Goal: Task Accomplishment & Management: Use online tool/utility

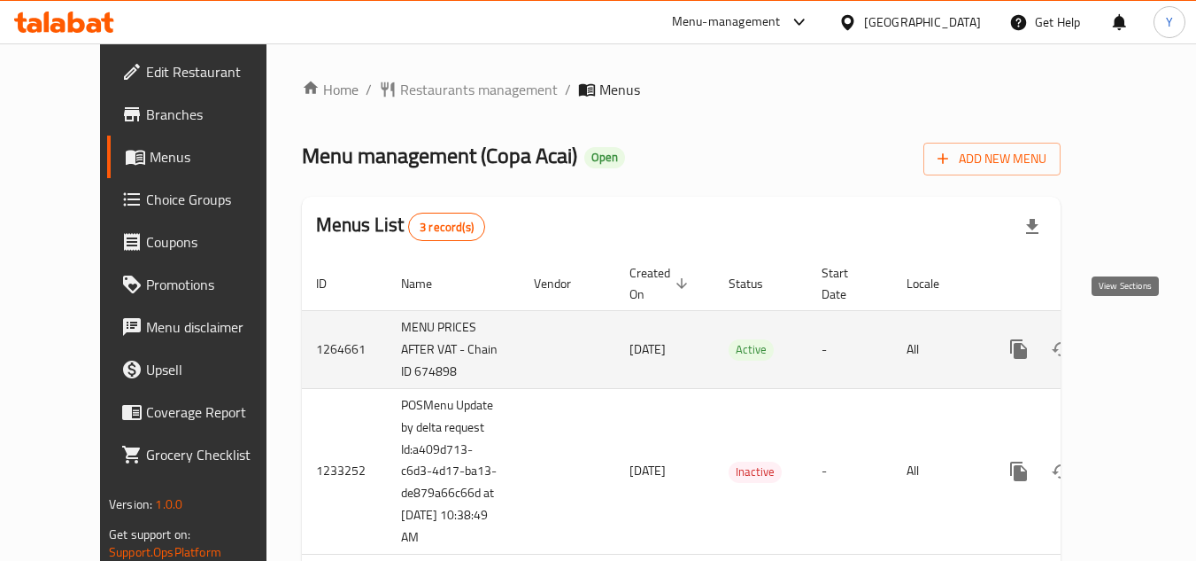
click at [1136, 338] on icon "enhanced table" at bounding box center [1146, 348] width 21 height 21
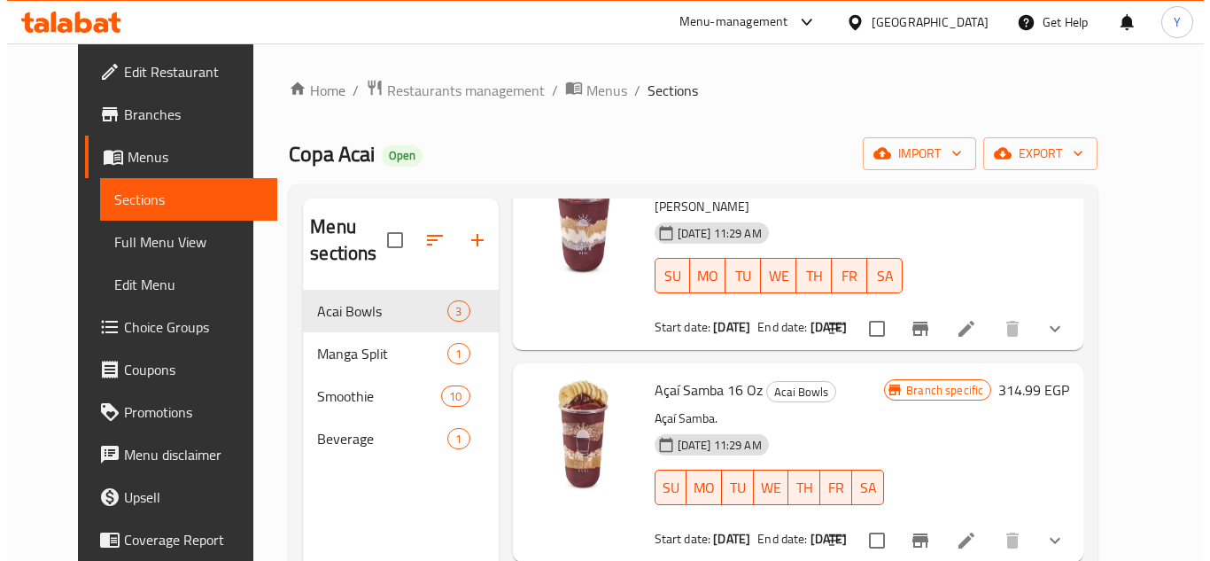
scroll to position [143, 0]
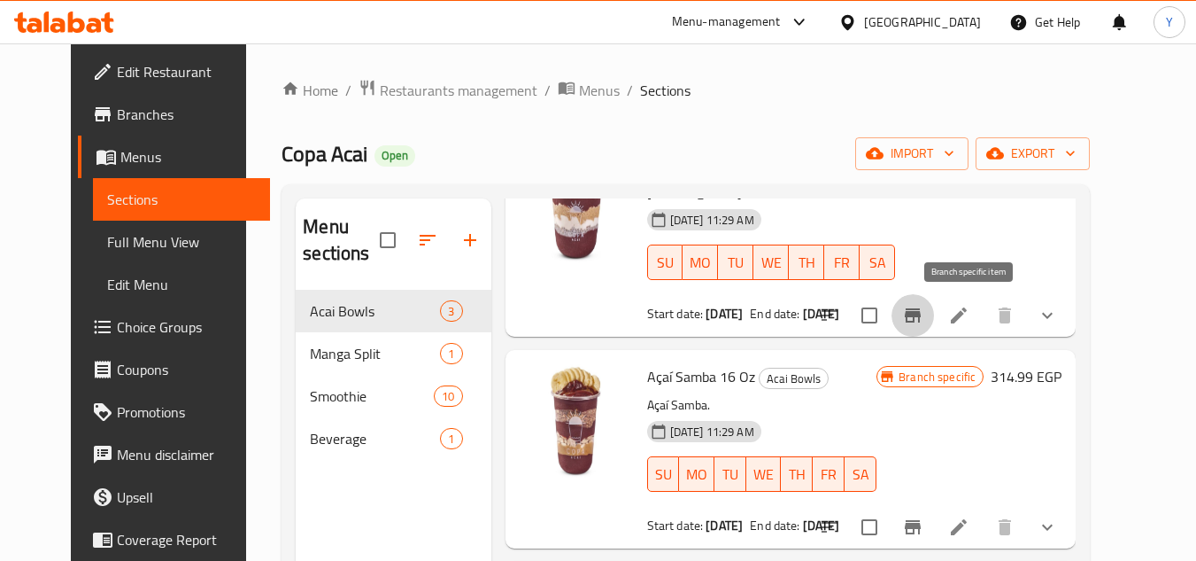
click at [924, 320] on icon "Branch-specific-item" at bounding box center [912, 315] width 21 height 21
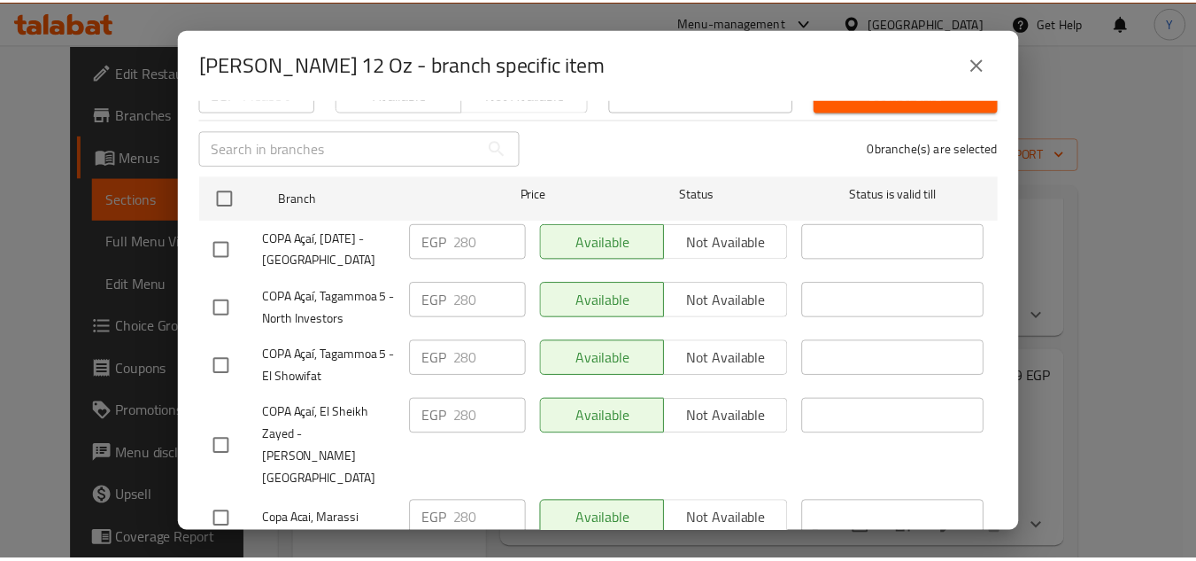
scroll to position [213, 0]
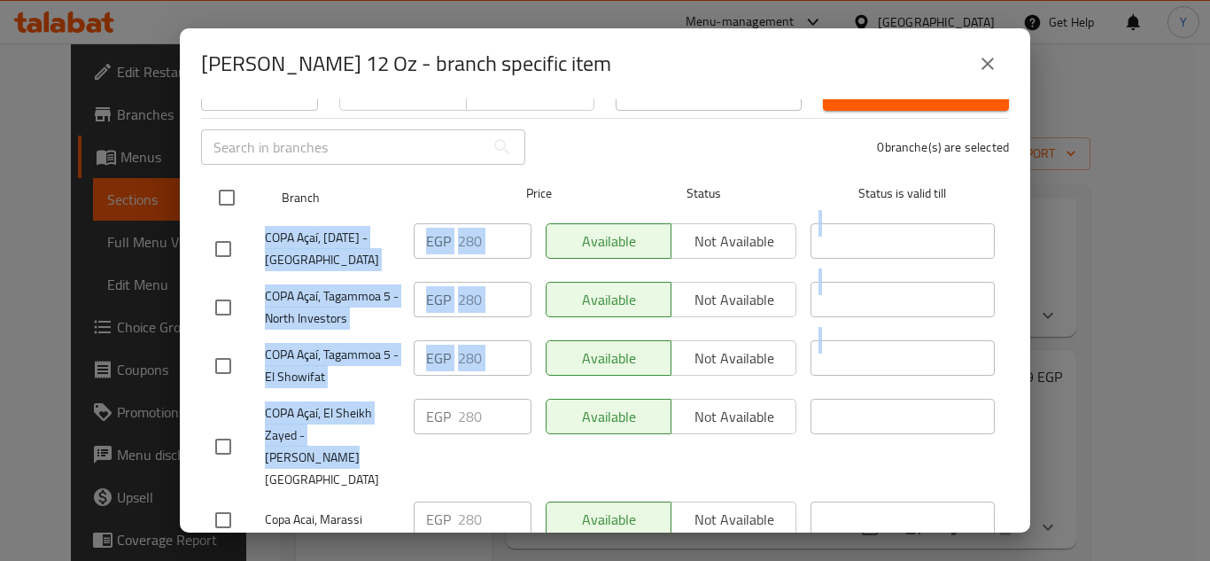
drag, startPoint x: 369, startPoint y: 421, endPoint x: 271, endPoint y: 189, distance: 252.0
click at [271, 189] on ul "Branch Price Status Status is valid till COPA Açaí, [DATE] - [GEOGRAPHIC_DATA] …" at bounding box center [605, 358] width 808 height 381
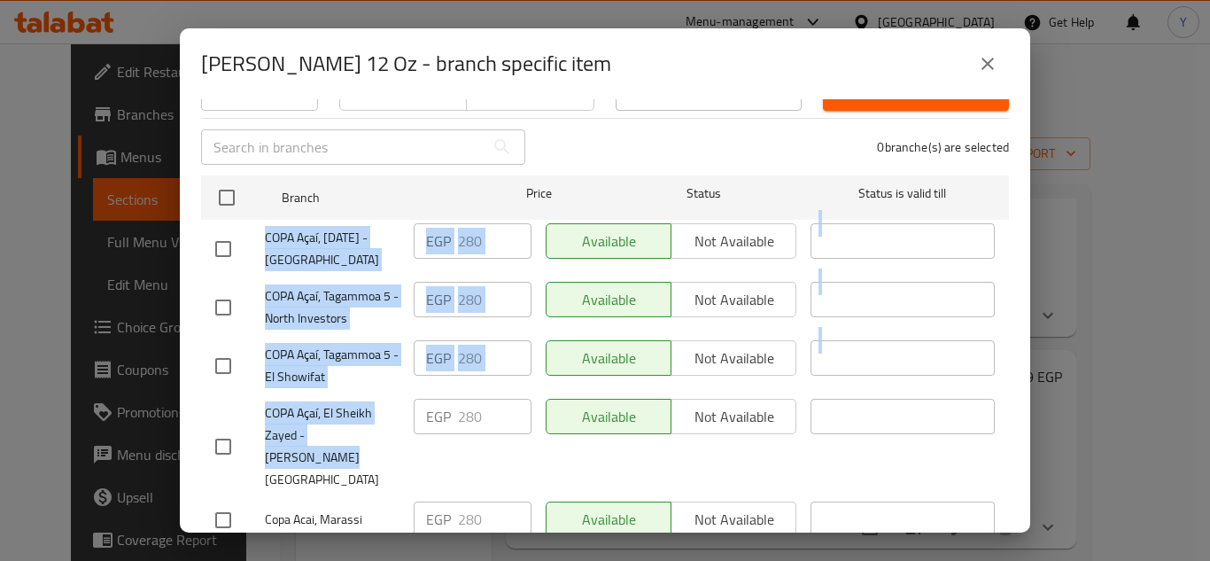
click at [996, 66] on icon "close" at bounding box center [987, 63] width 21 height 21
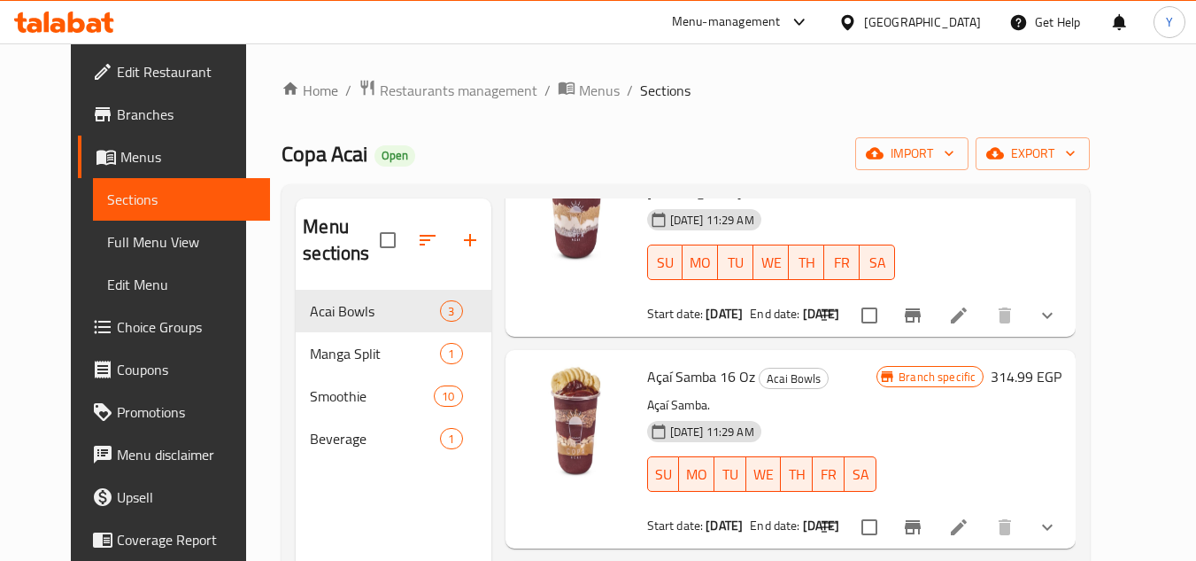
click at [655, 143] on div "Copa Acai Open import export" at bounding box center [686, 153] width 809 height 33
click at [1076, 150] on span "export" at bounding box center [1033, 154] width 86 height 22
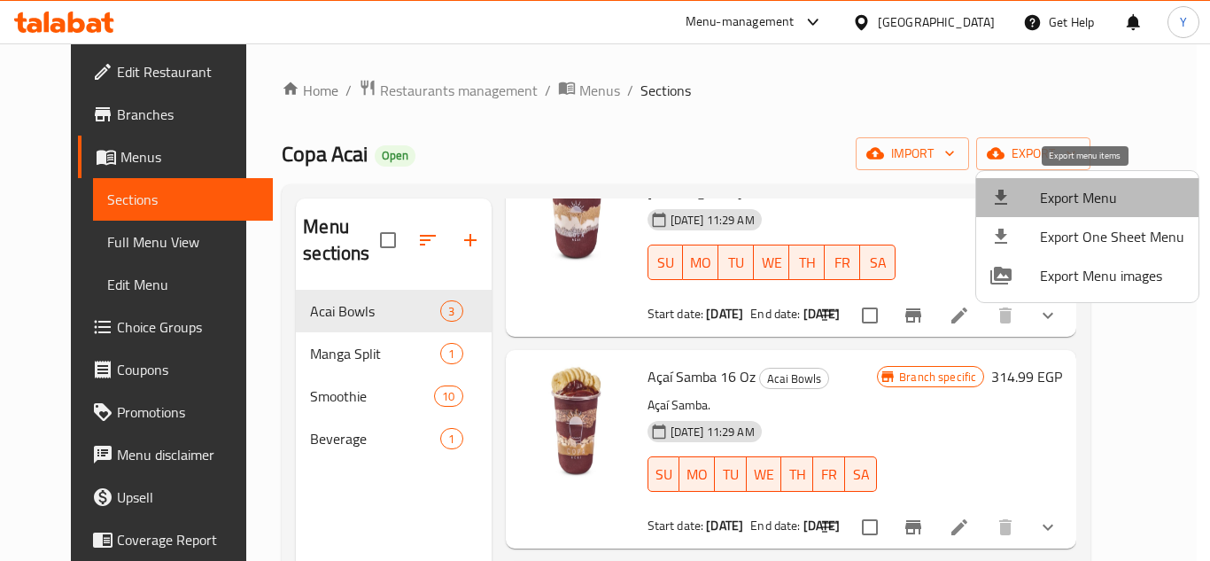
click at [1088, 197] on span "Export Menu" at bounding box center [1112, 197] width 144 height 21
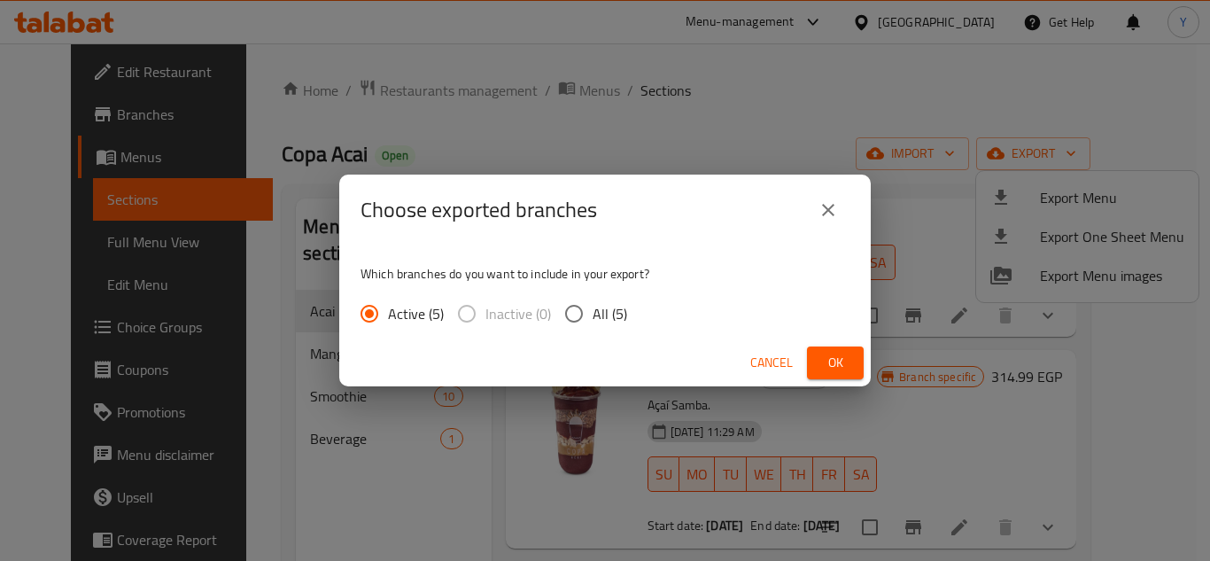
click at [599, 313] on span "All (5)" at bounding box center [609, 313] width 35 height 21
click at [592, 313] on input "All (5)" at bounding box center [573, 313] width 37 height 37
radio input "true"
click at [860, 364] on button "Ok" at bounding box center [835, 362] width 57 height 33
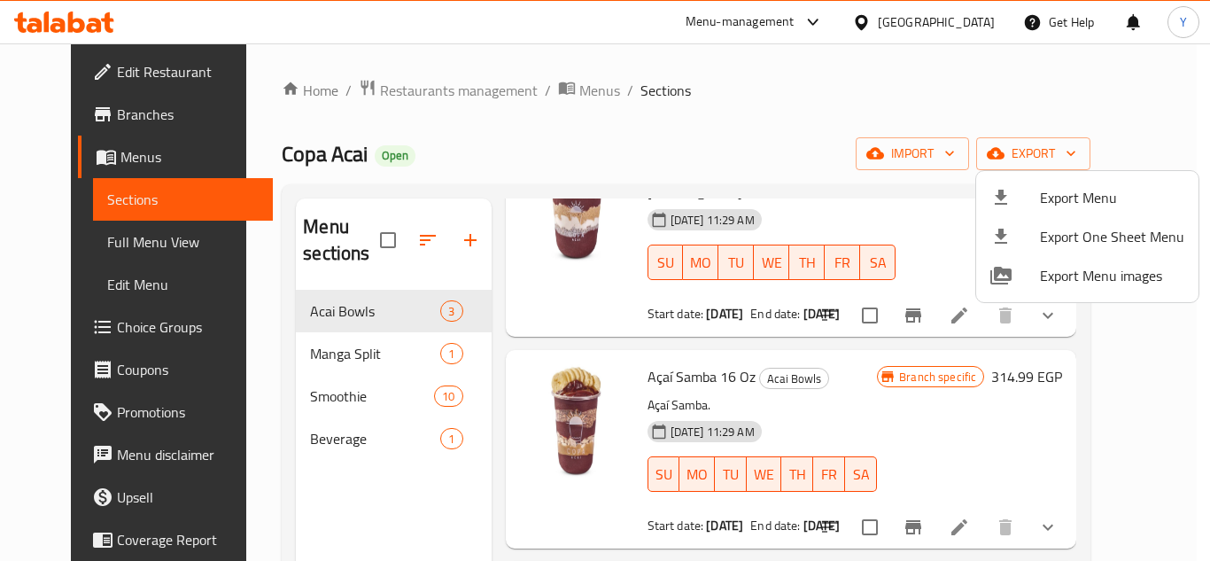
click at [66, 120] on div at bounding box center [605, 280] width 1210 height 561
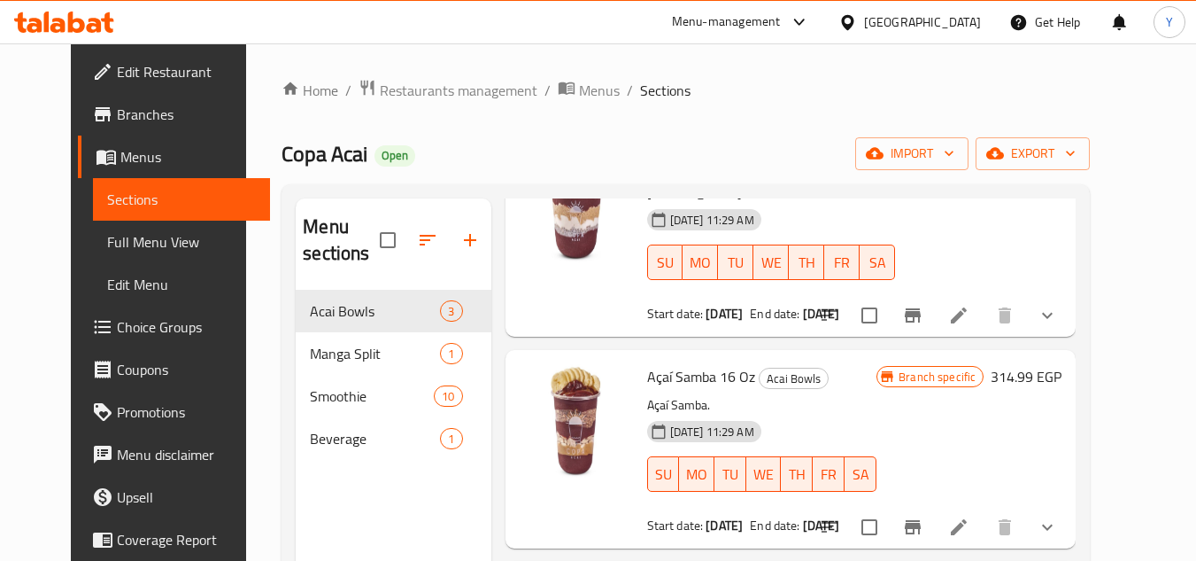
click at [117, 120] on span "Branches" at bounding box center [187, 114] width 140 height 21
